Goal: Task Accomplishment & Management: Complete application form

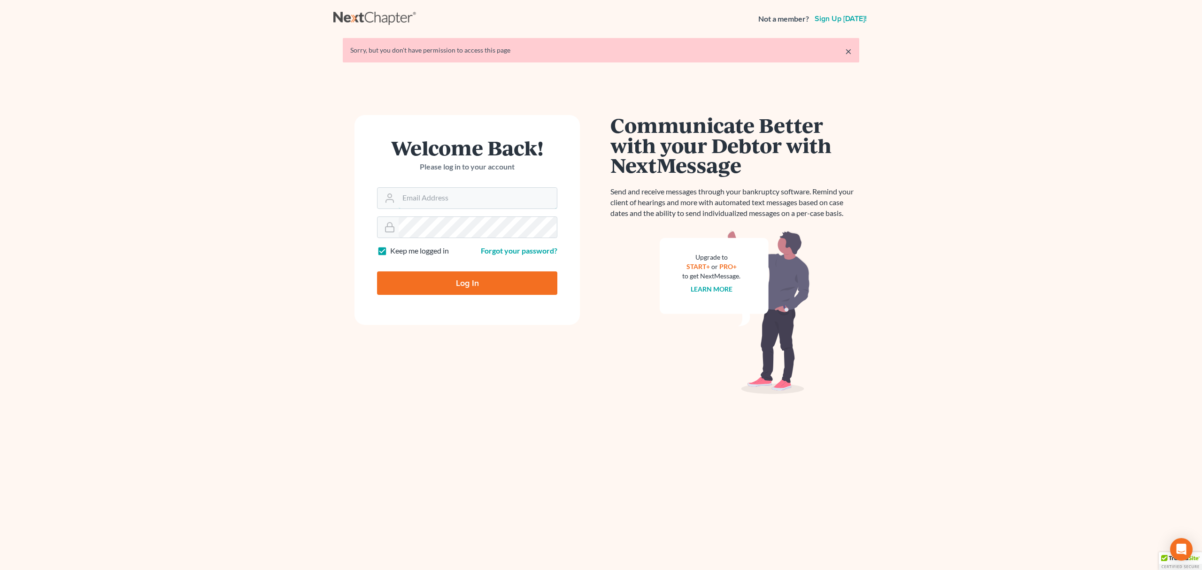
type input "[PERSON_NAME][EMAIL_ADDRESS][DOMAIN_NAME]"
click at [458, 275] on input "Log In" at bounding box center [467, 282] width 180 height 23
type input "Thinking..."
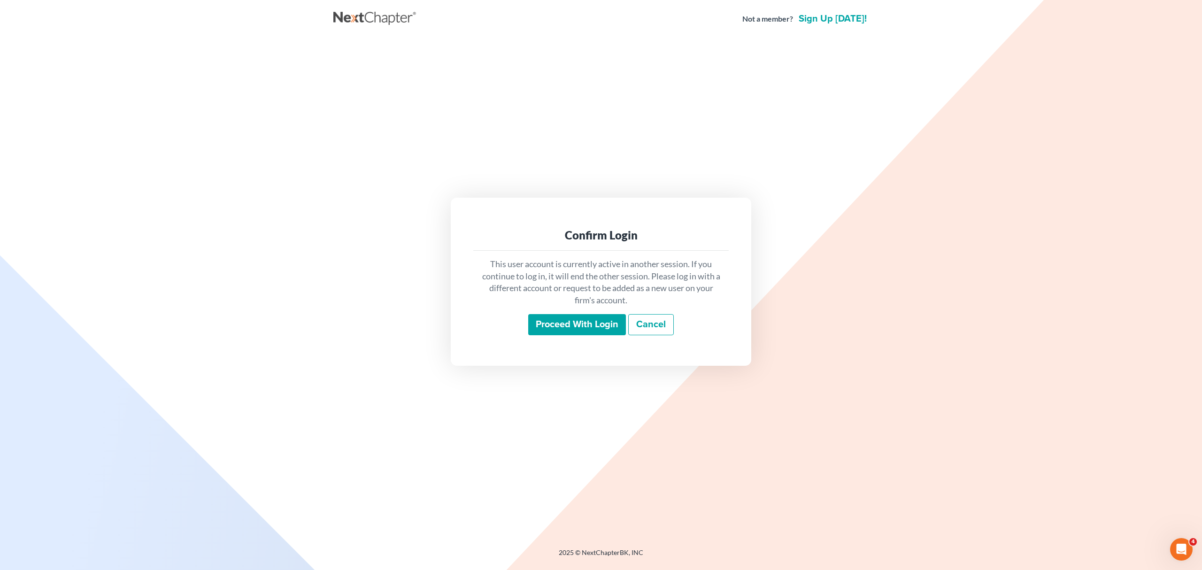
click at [562, 316] on input "Proceed with login" at bounding box center [577, 325] width 98 height 22
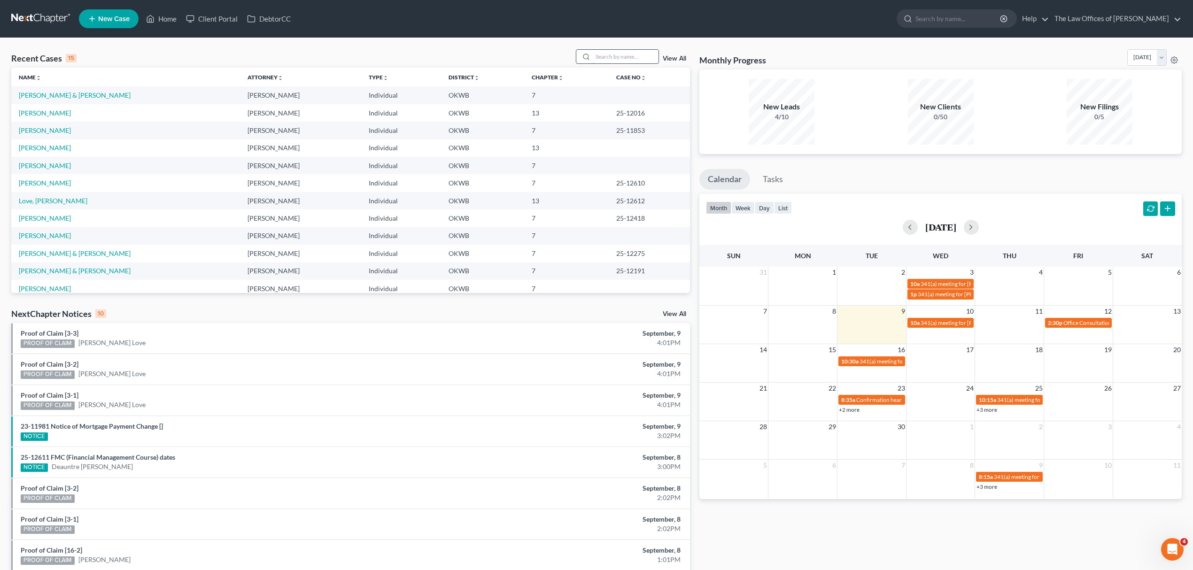
click at [596, 54] on input "search" at bounding box center [626, 57] width 66 height 14
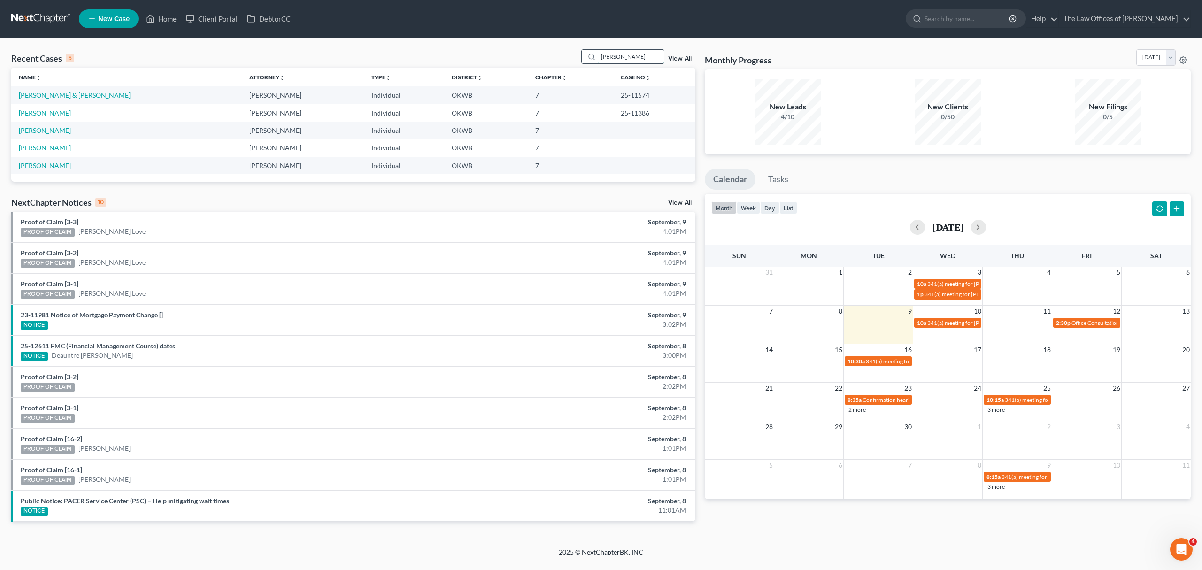
type input "dockery"
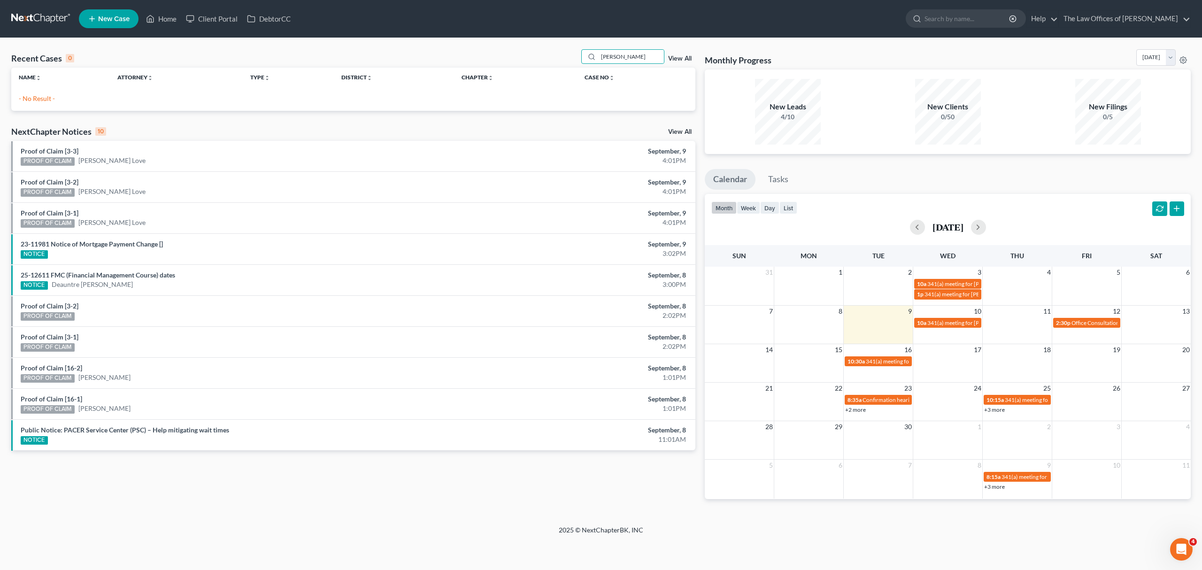
click at [128, 19] on span "New Case" at bounding box center [113, 18] width 31 height 7
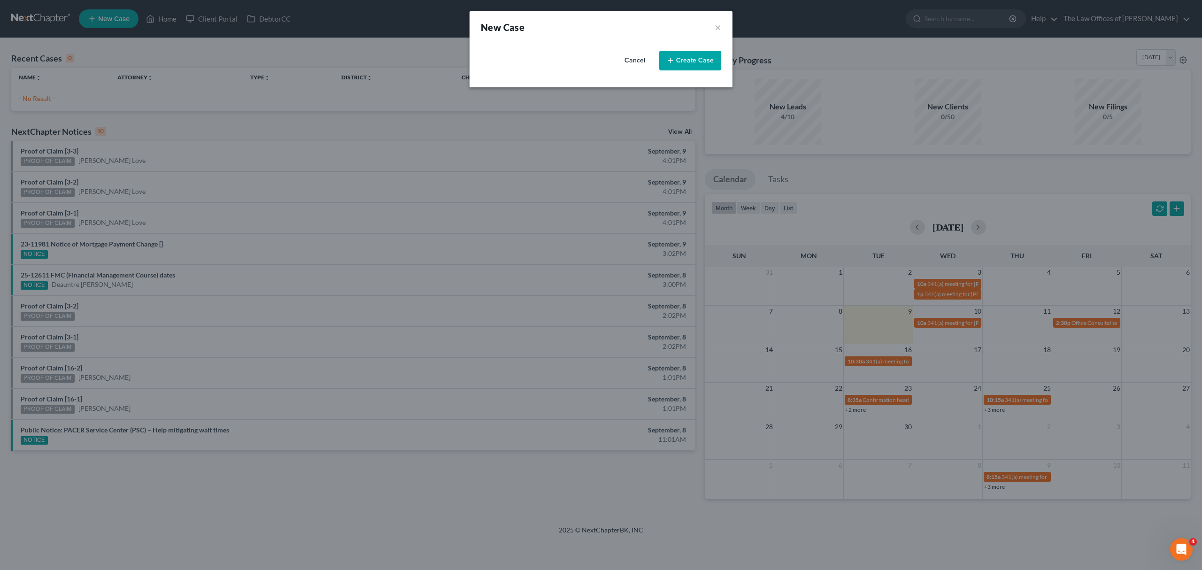
select select "65"
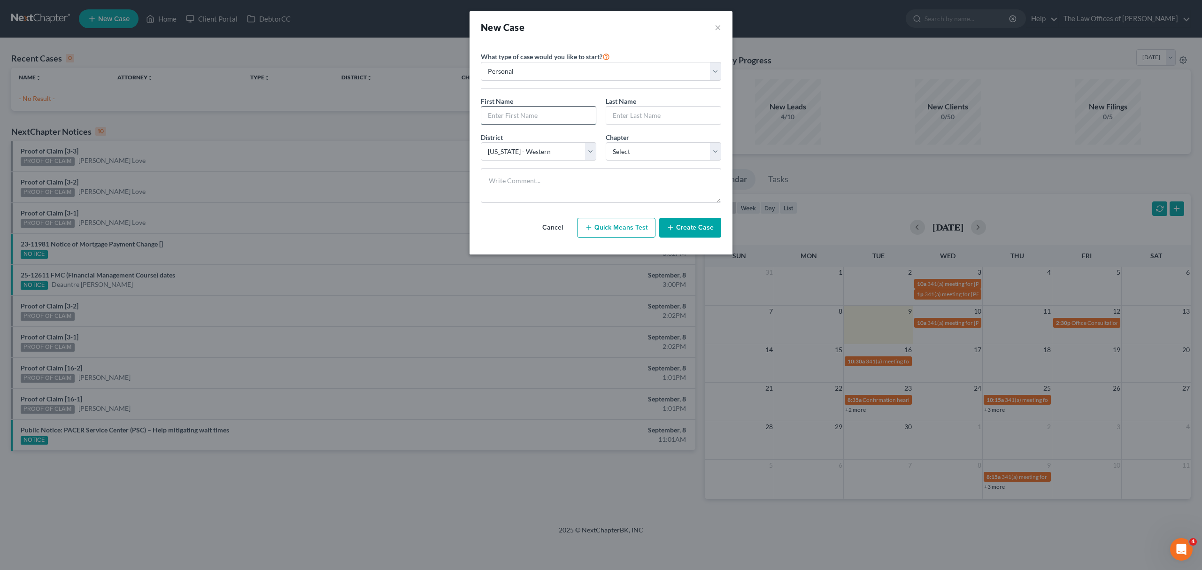
click at [542, 119] on input "text" at bounding box center [538, 116] width 115 height 18
type input "m"
type input "MICAH"
click at [643, 113] on input "text" at bounding box center [663, 116] width 115 height 18
type input "d"
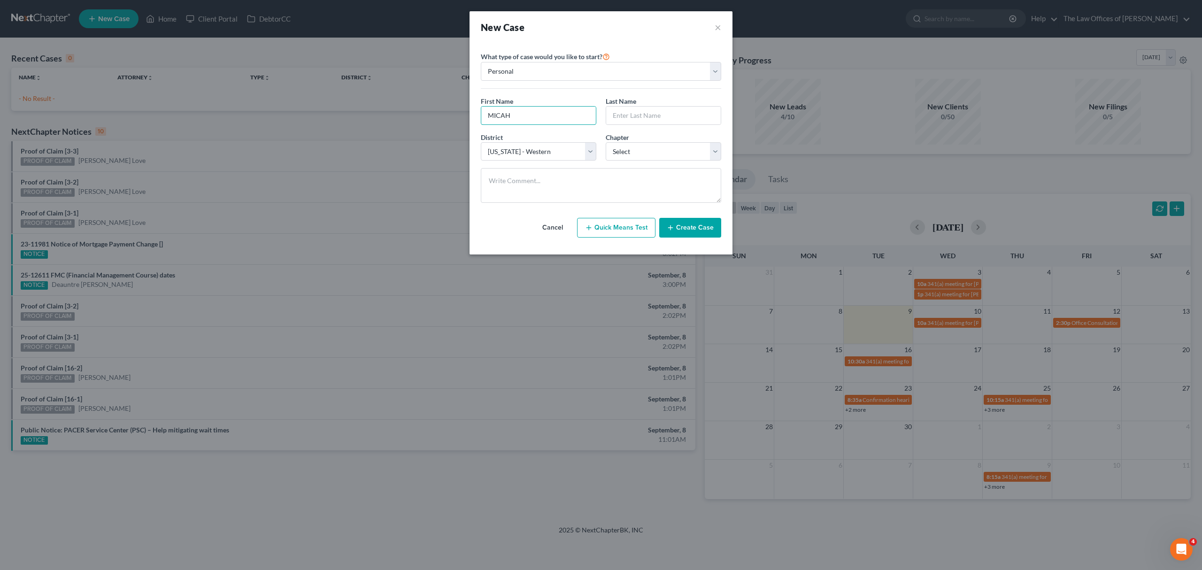
drag, startPoint x: 517, startPoint y: 113, endPoint x: 315, endPoint y: 121, distance: 202.1
click at [315, 121] on div "New Case × Please select case type * Bankruptcy Bankruptcy What type of case wo…" at bounding box center [601, 285] width 1202 height 570
type input "m"
type input "Micah"
type input "Dockery"
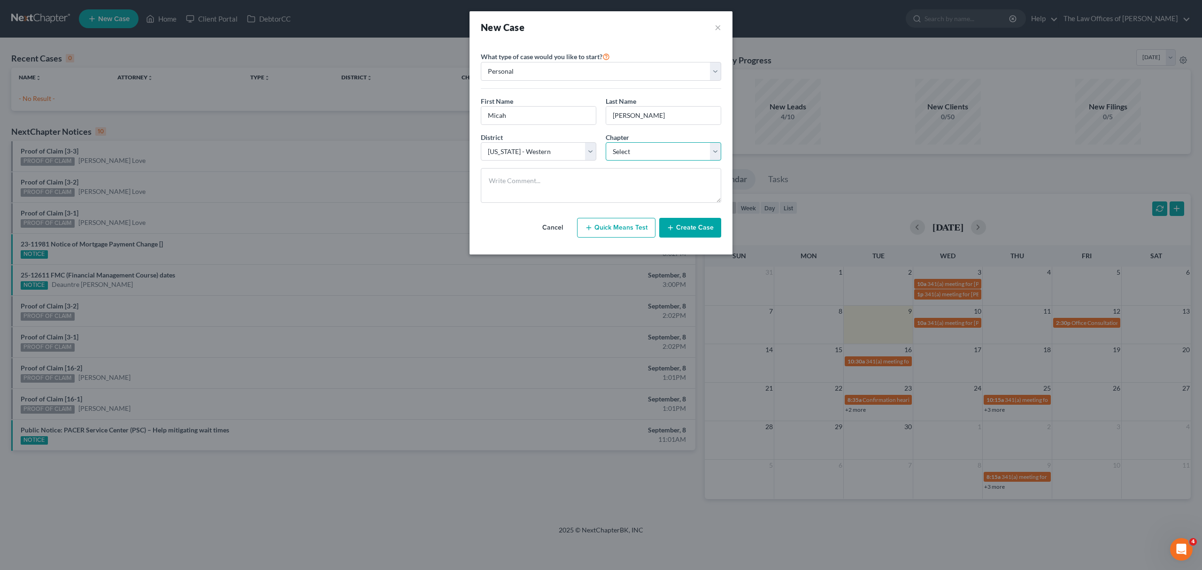
click at [623, 150] on select "Select 7 11 12 13" at bounding box center [664, 151] width 116 height 19
select select "3"
click at [606, 143] on select "Select 7 11 12 13" at bounding box center [664, 151] width 116 height 19
click at [692, 221] on button "Create Case" at bounding box center [690, 228] width 62 height 20
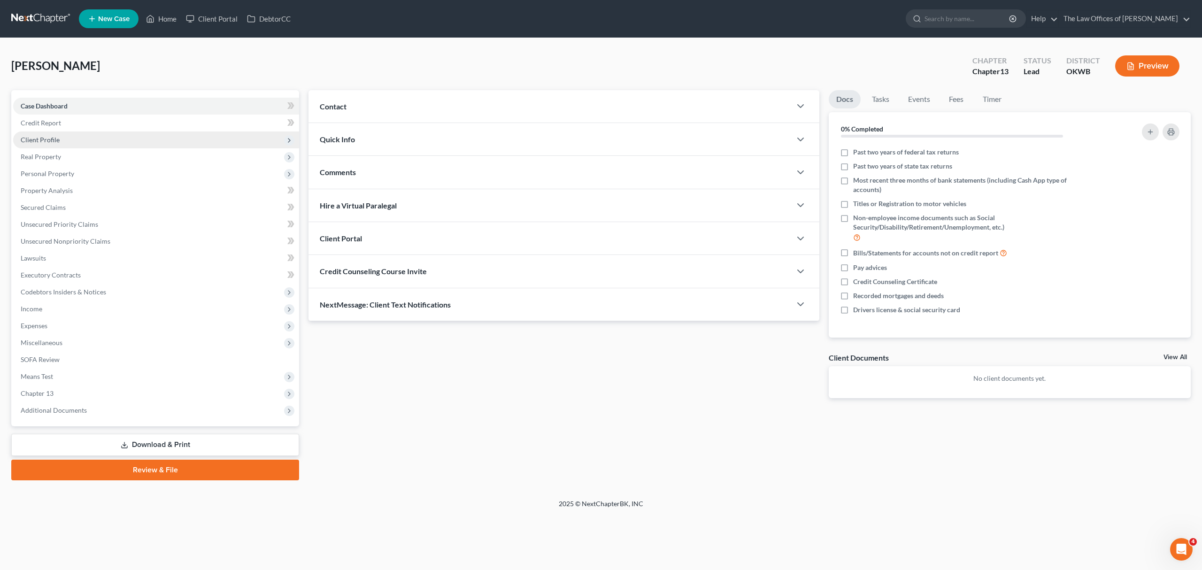
click at [90, 140] on span "Client Profile" at bounding box center [156, 139] width 286 height 17
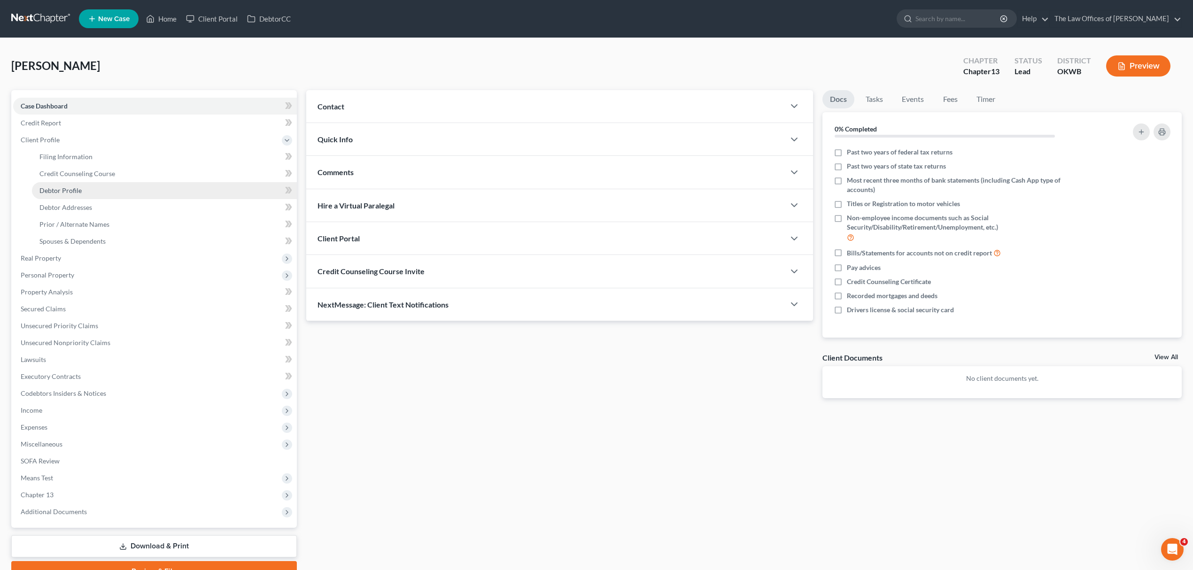
click at [123, 192] on link "Debtor Profile" at bounding box center [164, 190] width 265 height 17
select select "0"
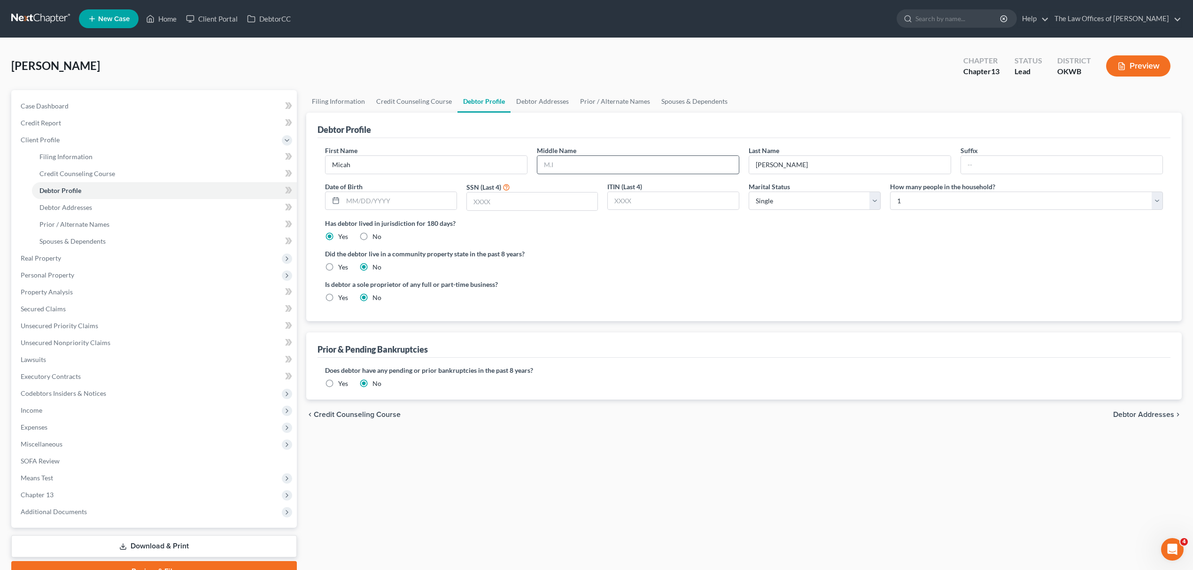
drag, startPoint x: 534, startPoint y: 171, endPoint x: 541, endPoint y: 169, distance: 7.9
click at [537, 170] on div "Middle Name" at bounding box center [638, 160] width 212 height 29
click at [552, 164] on input "text" at bounding box center [637, 165] width 201 height 18
type input "L"
click at [83, 162] on link "Filing Information" at bounding box center [164, 156] width 265 height 17
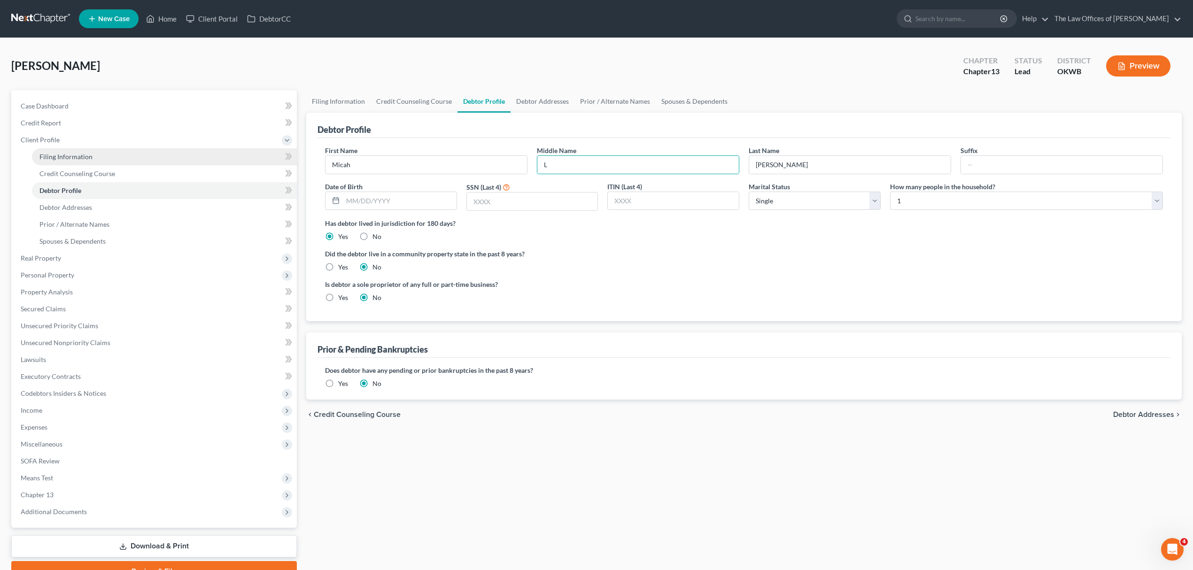
select select "1"
select select "0"
select select "3"
select select "65"
select select "37"
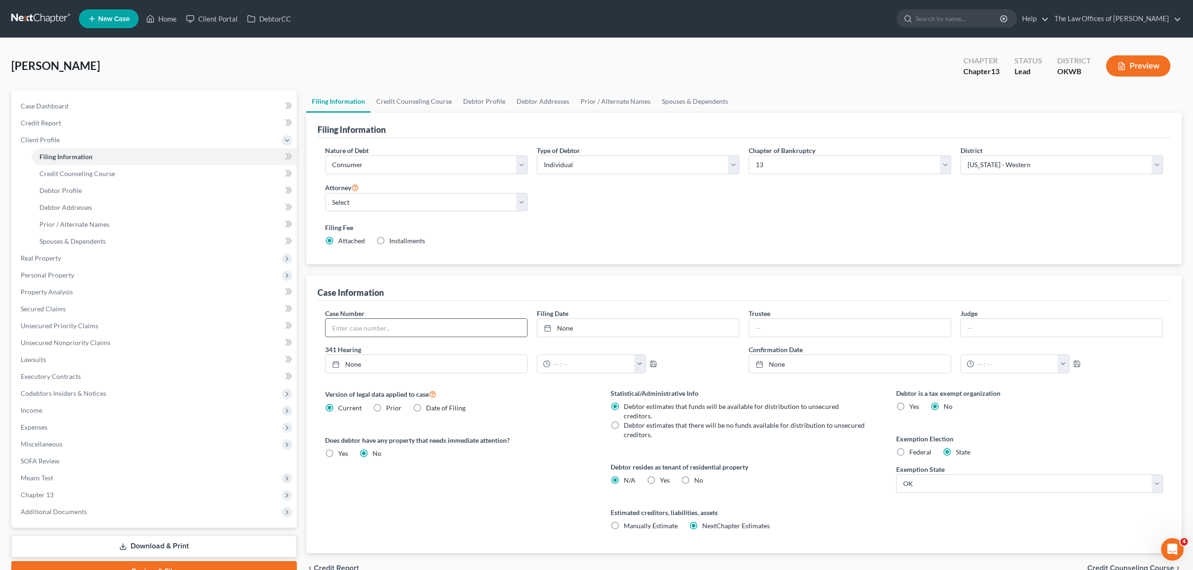
click at [367, 320] on input "text" at bounding box center [425, 328] width 201 height 18
type input "24-12490"
click at [784, 325] on input "text" at bounding box center [849, 328] width 201 height 18
type input "Hardeman"
click at [972, 339] on div "Case Number 24-12490 Filing Date None close Date Time chevron_left September 20…" at bounding box center [743, 345] width 847 height 72
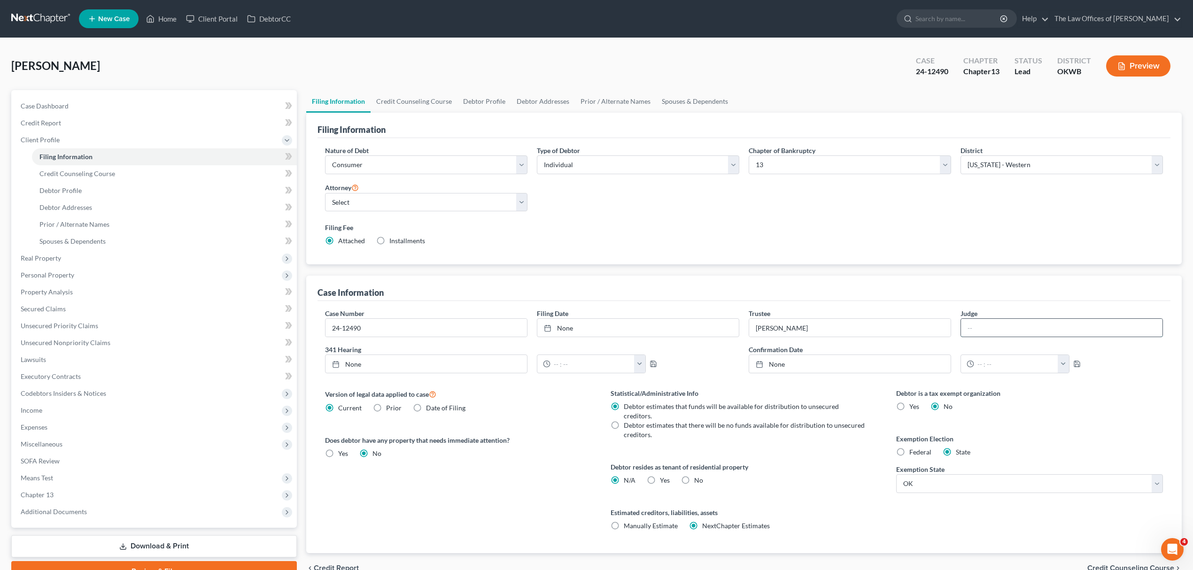
click at [978, 333] on input "text" at bounding box center [1061, 328] width 201 height 18
type input "JDL"
click at [46, 506] on span "Additional Documents" at bounding box center [155, 511] width 284 height 17
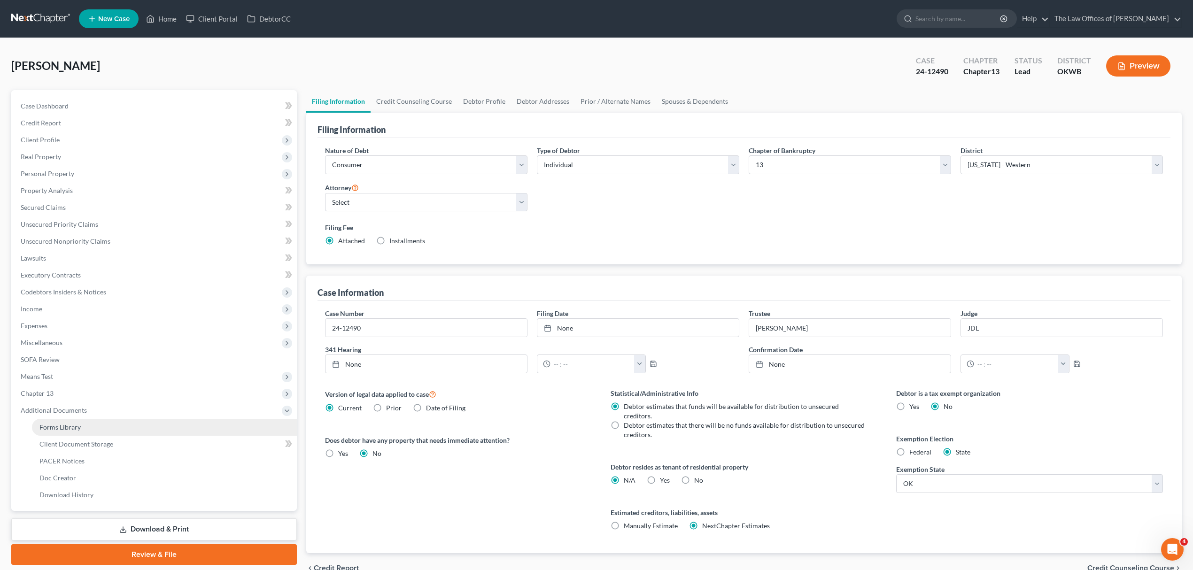
click at [93, 429] on link "Forms Library" at bounding box center [164, 427] width 265 height 17
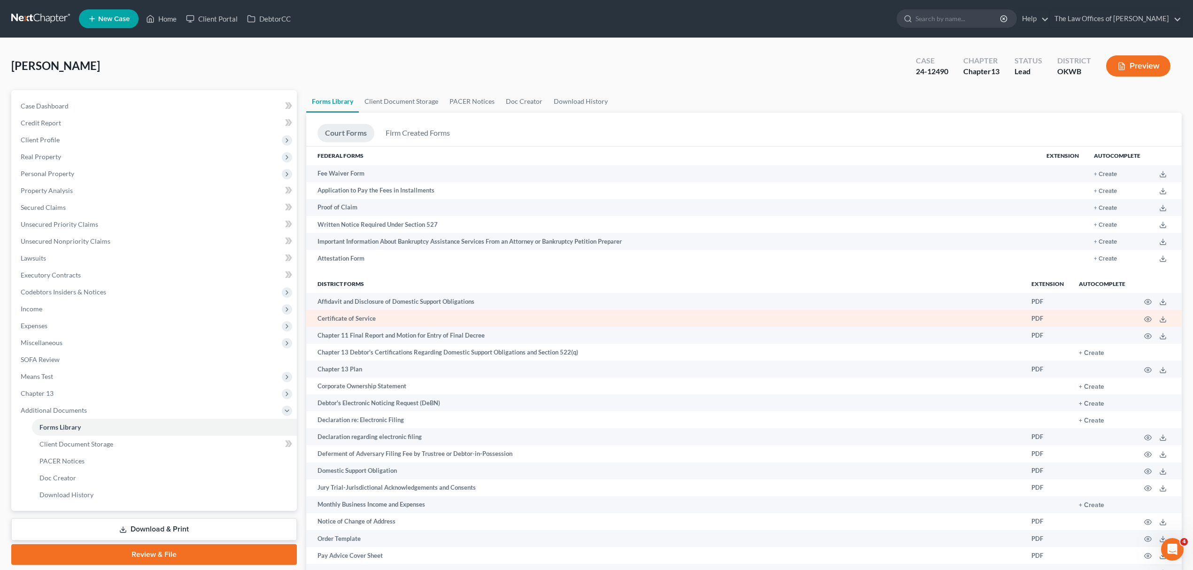
scroll to position [111, 0]
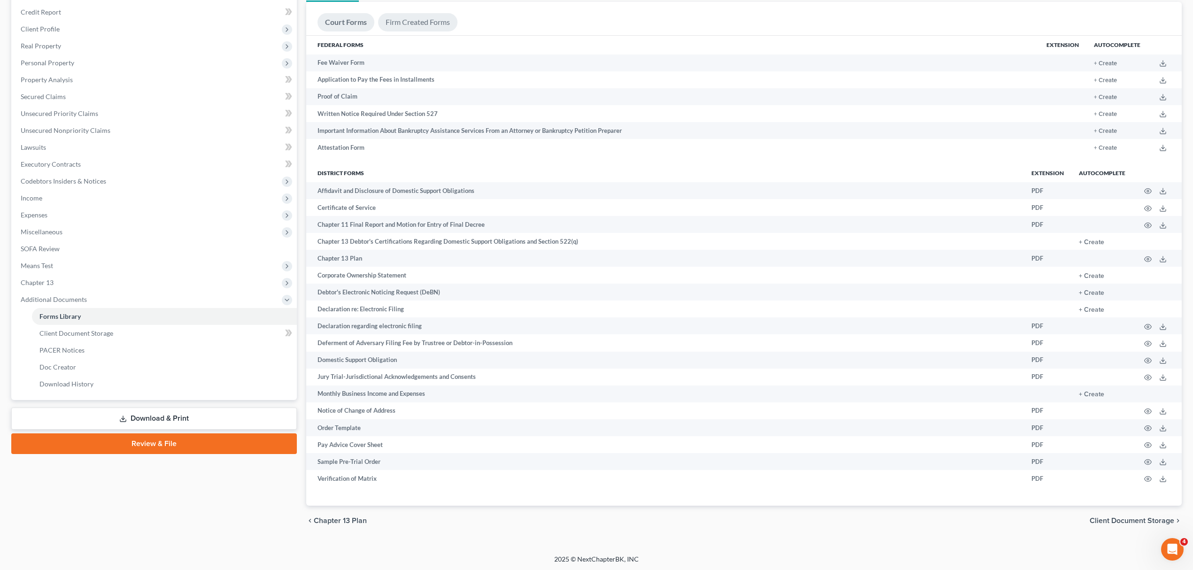
click at [443, 15] on link "Firm Created Forms" at bounding box center [417, 22] width 79 height 18
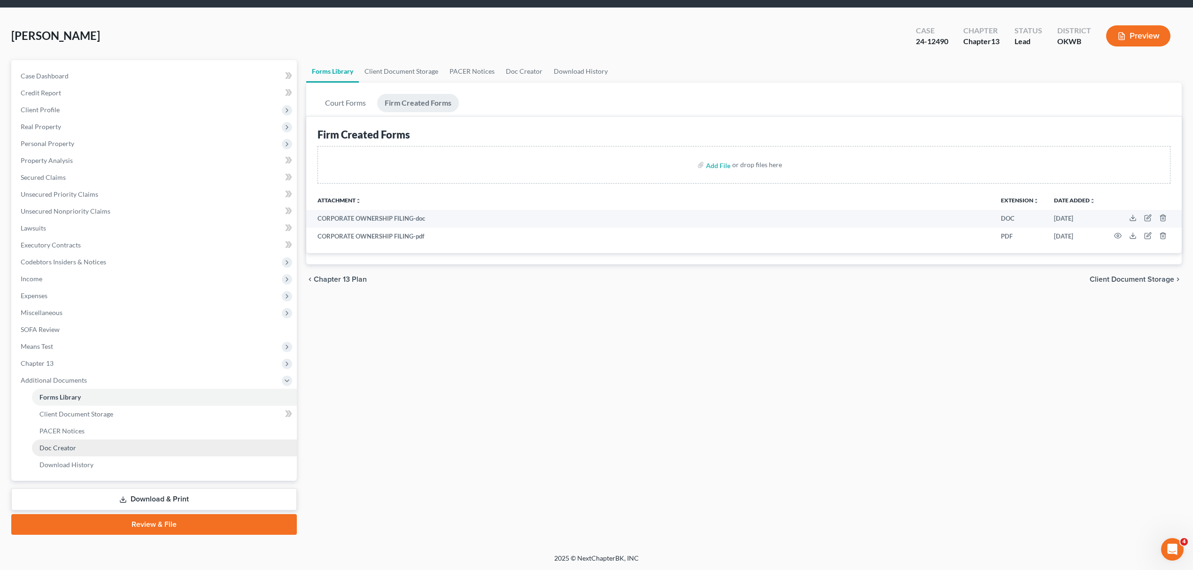
click at [123, 447] on link "Doc Creator" at bounding box center [164, 448] width 265 height 17
